Goal: Task Accomplishment & Management: Use online tool/utility

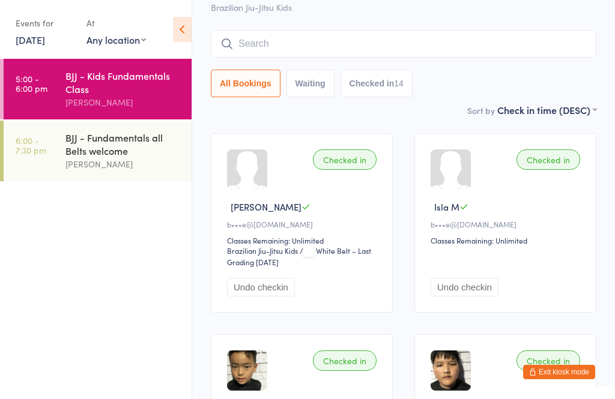
scroll to position [77, 0]
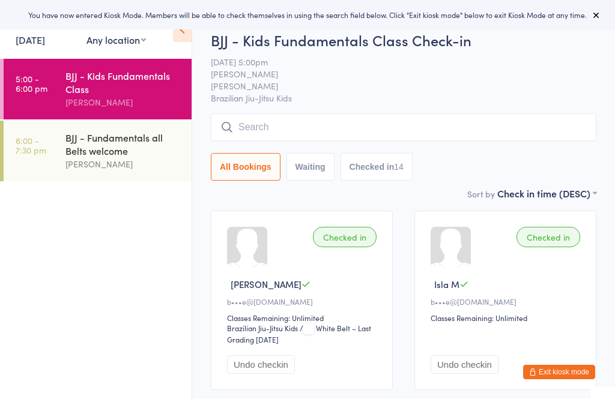
scroll to position [77, 0]
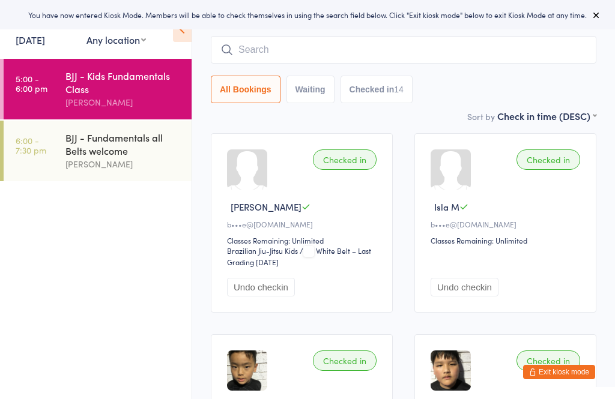
click at [602, 11] on button at bounding box center [596, 15] width 14 height 14
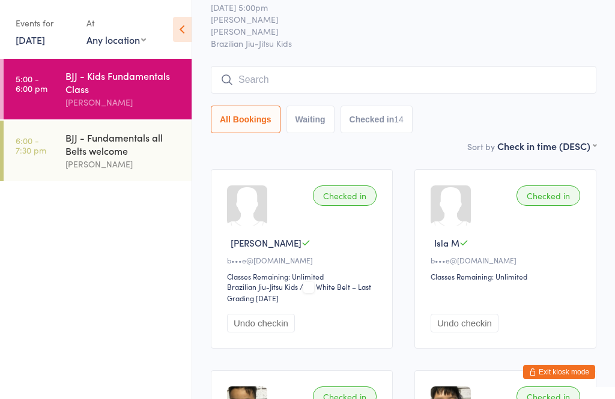
scroll to position [0, 0]
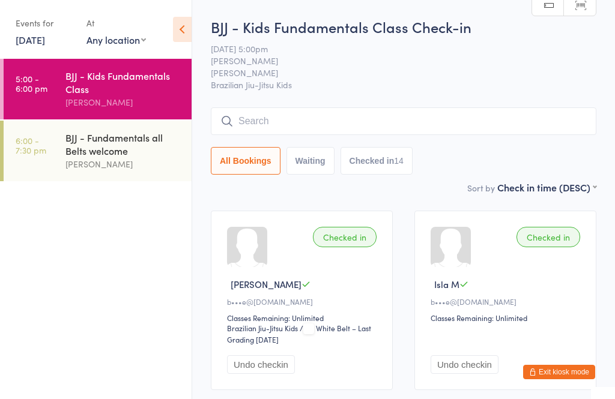
click at [181, 29] on icon at bounding box center [182, 29] width 19 height 25
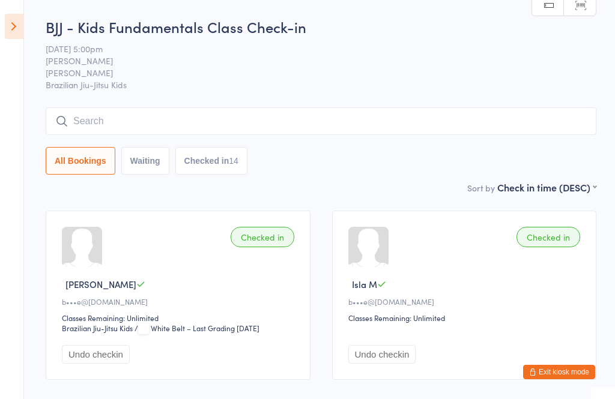
click at [5, 31] on icon at bounding box center [14, 26] width 19 height 25
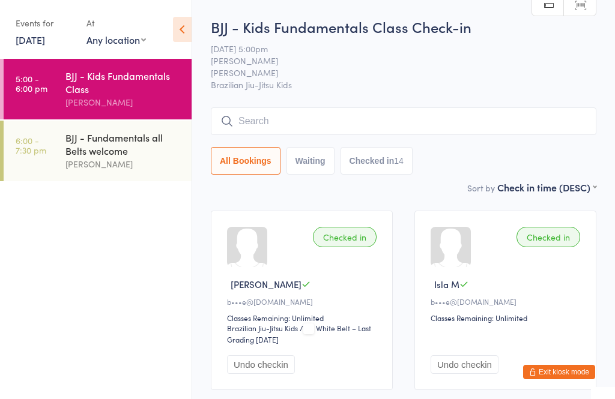
click at [106, 157] on div "BJJ - Fundamentals all Belts welcome" at bounding box center [123, 144] width 116 height 26
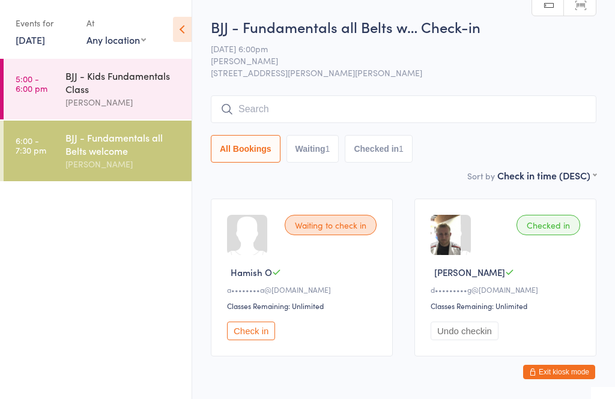
click at [571, 373] on button "Exit kiosk mode" at bounding box center [559, 372] width 72 height 14
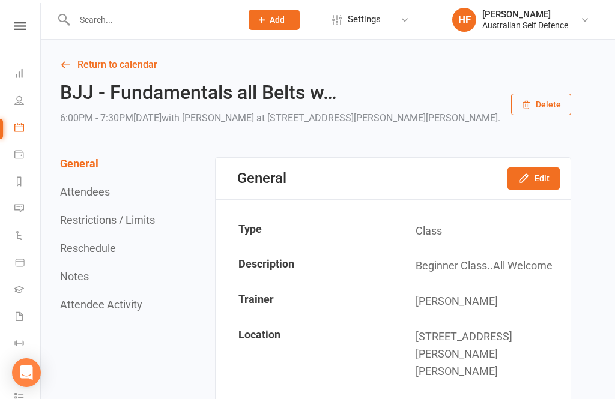
scroll to position [1, 0]
click at [122, 65] on link "Return to calendar" at bounding box center [315, 64] width 511 height 17
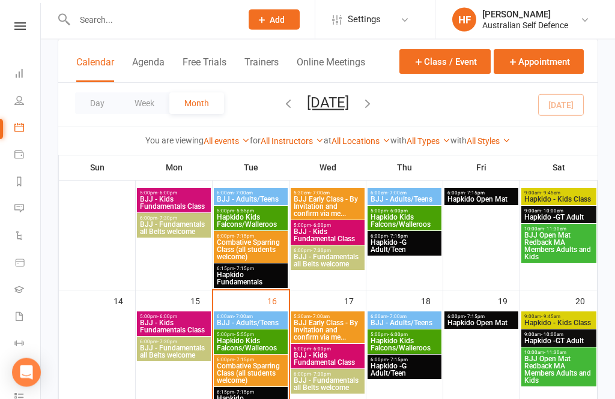
scroll to position [212, 0]
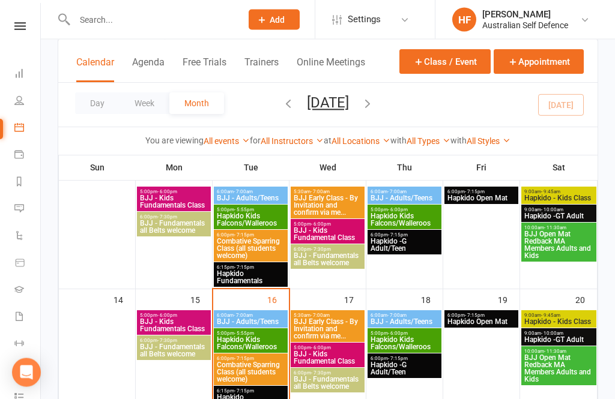
click at [252, 323] on span "BJJ - Adults/Teens" at bounding box center [250, 322] width 69 height 7
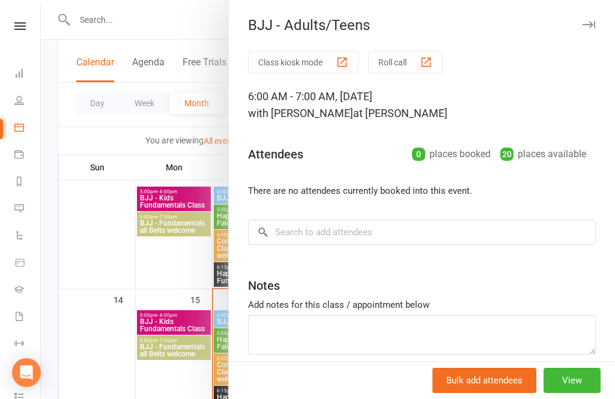
click at [309, 53] on button "Class kiosk mode" at bounding box center [303, 62] width 111 height 22
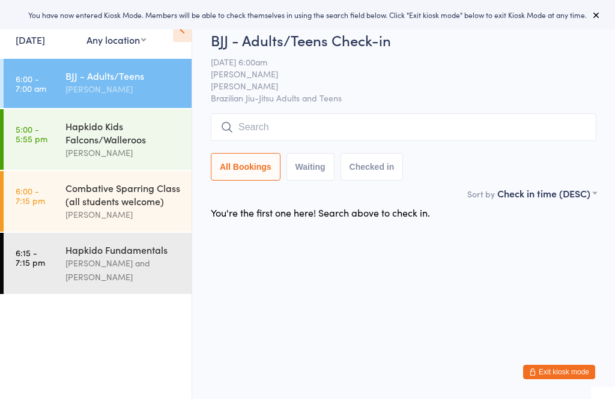
click at [366, 138] on input "search" at bounding box center [404, 128] width 386 height 28
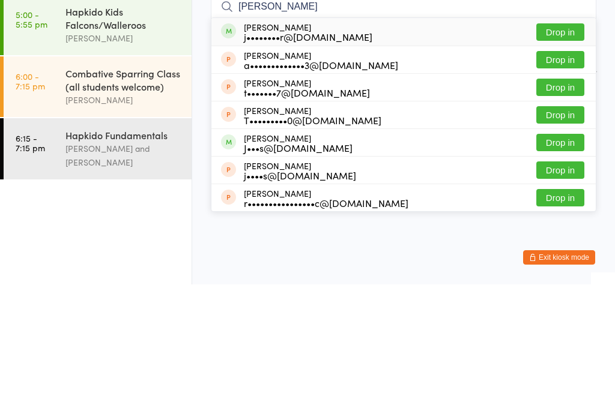
type input "James sinclair"
click at [561, 138] on button "Drop in" at bounding box center [560, 146] width 48 height 17
